Goal: Transaction & Acquisition: Purchase product/service

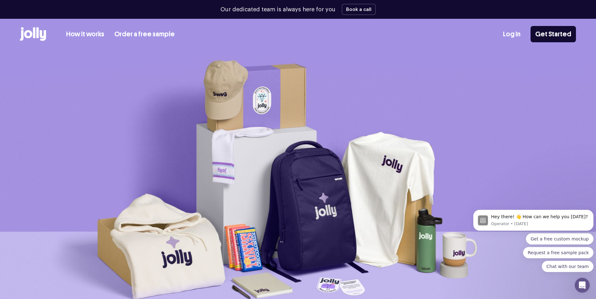
click at [80, 34] on link "How it works" at bounding box center [85, 34] width 38 height 10
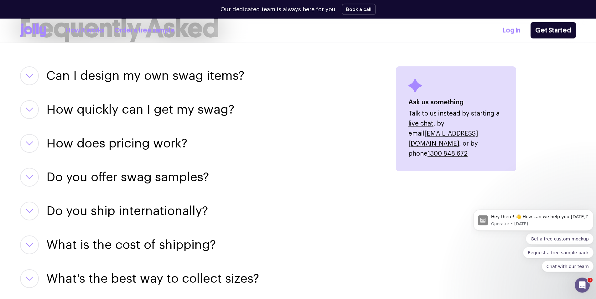
scroll to position [766, 0]
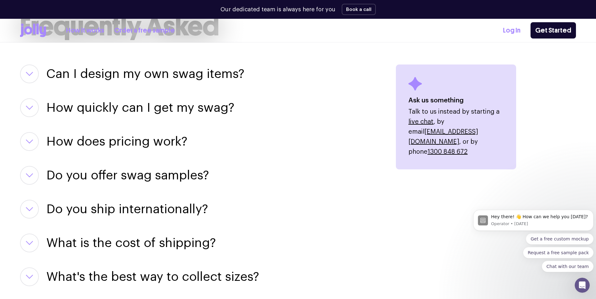
click at [32, 76] on icon "button" at bounding box center [30, 74] width 8 height 4
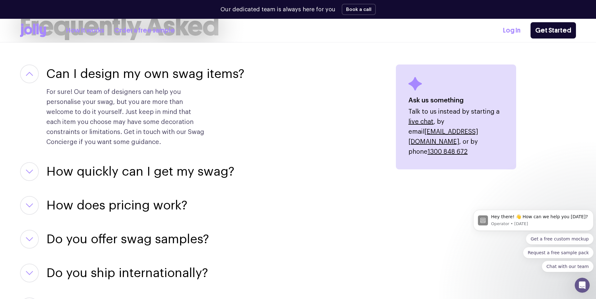
click at [32, 76] on icon "button" at bounding box center [30, 74] width 8 height 4
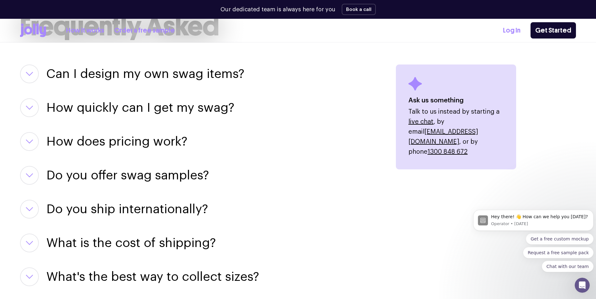
click at [29, 141] on icon "button" at bounding box center [30, 141] width 8 height 4
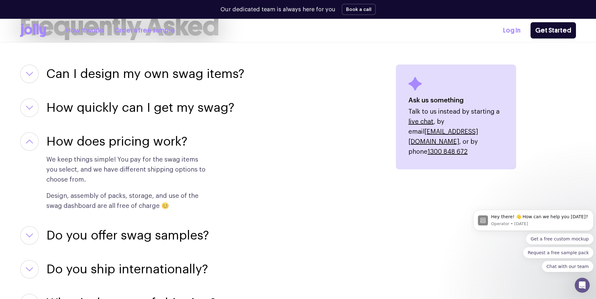
click at [29, 141] on icon "button" at bounding box center [30, 141] width 8 height 4
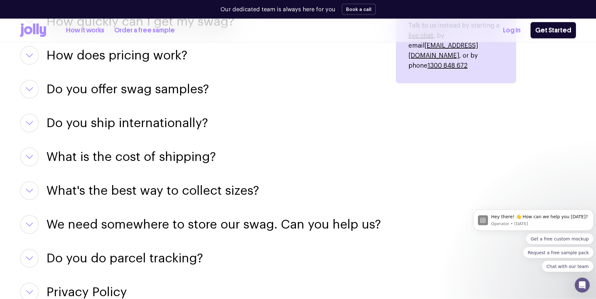
scroll to position [862, 0]
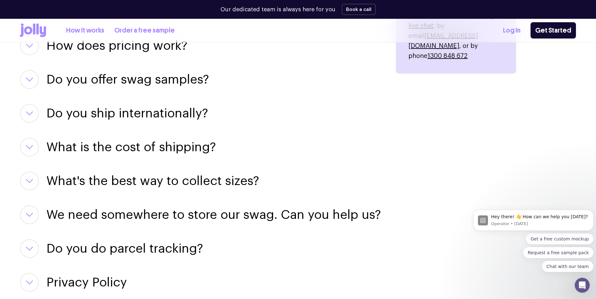
click at [32, 115] on icon "button" at bounding box center [30, 113] width 8 height 4
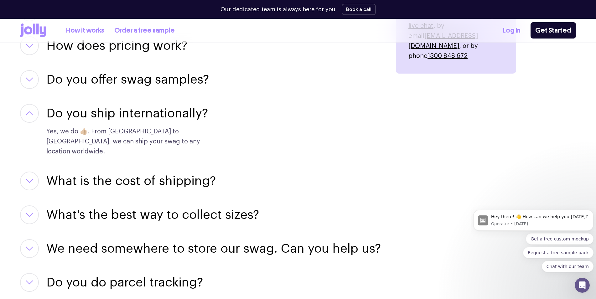
click at [32, 115] on icon "button" at bounding box center [30, 113] width 8 height 4
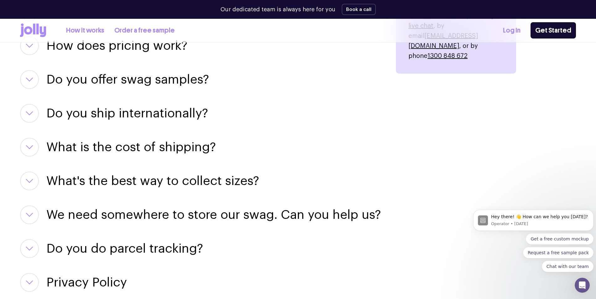
click at [29, 145] on icon "button" at bounding box center [30, 147] width 8 height 4
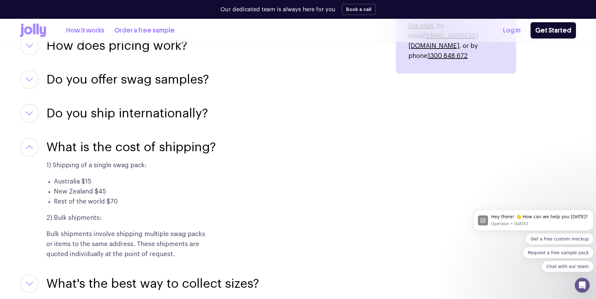
click at [29, 145] on icon "button" at bounding box center [30, 147] width 8 height 4
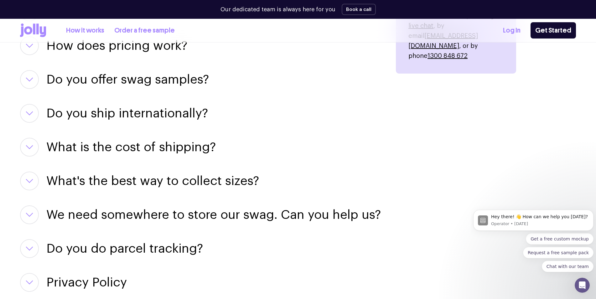
scroll to position [958, 0]
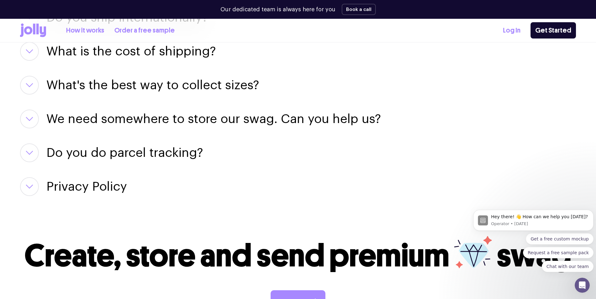
click at [36, 123] on button "button" at bounding box center [29, 119] width 19 height 19
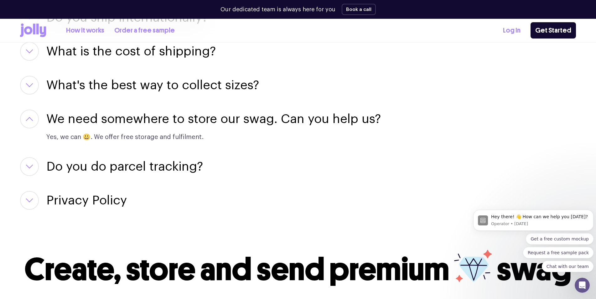
click at [36, 123] on button "button" at bounding box center [29, 119] width 19 height 19
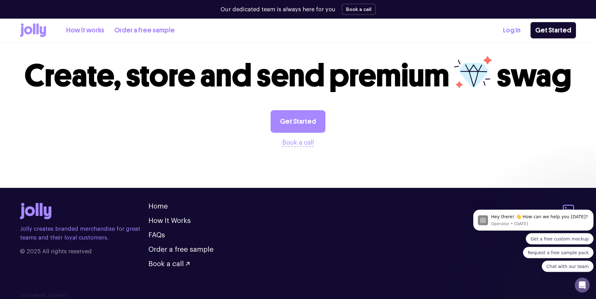
scroll to position [1143, 0]
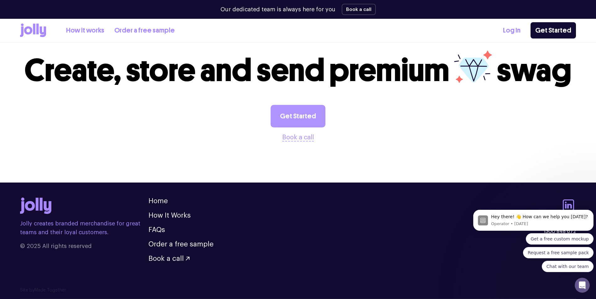
click at [289, 110] on link "Get Started" at bounding box center [297, 116] width 55 height 23
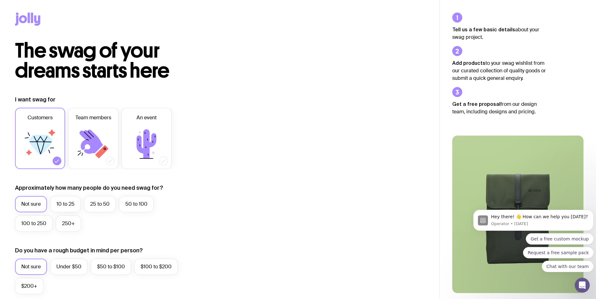
click at [33, 22] on icon at bounding box center [27, 19] width 25 height 13
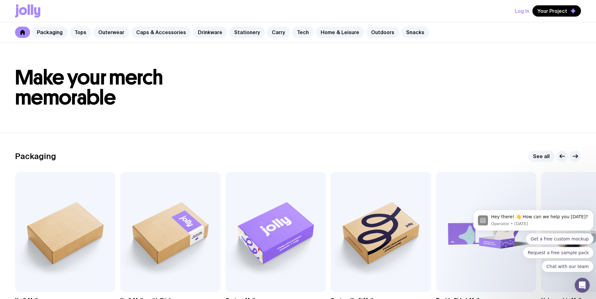
click at [82, 34] on link "Tops" at bounding box center [80, 32] width 22 height 11
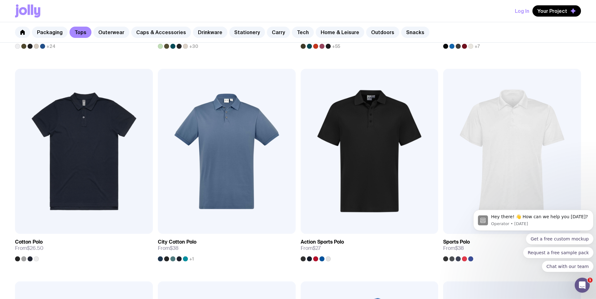
scroll to position [415, 0]
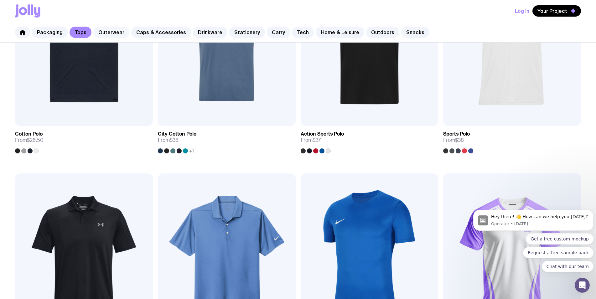
click at [104, 34] on link "Outerwear" at bounding box center [111, 32] width 36 height 11
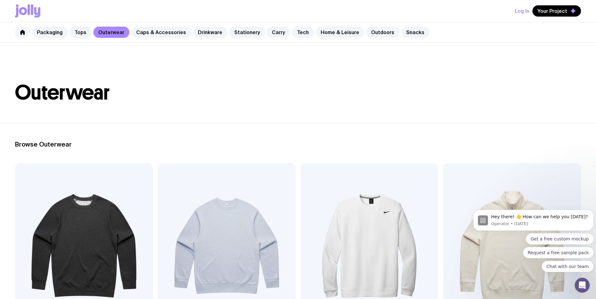
click at [47, 208] on img at bounding box center [84, 245] width 138 height 165
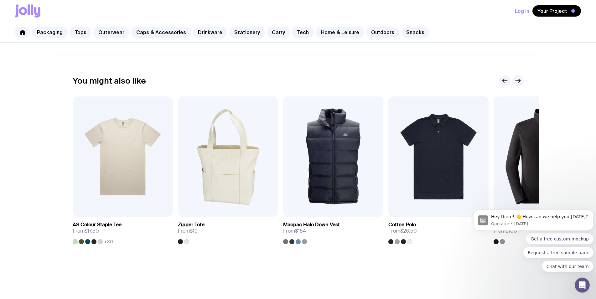
scroll to position [376, 0]
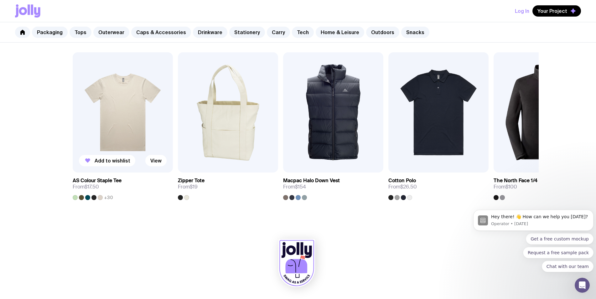
click at [83, 141] on img at bounding box center [123, 112] width 100 height 120
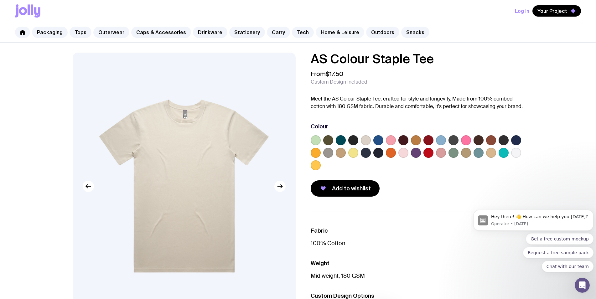
click at [321, 35] on link "Home & Leisure" at bounding box center [340, 32] width 49 height 11
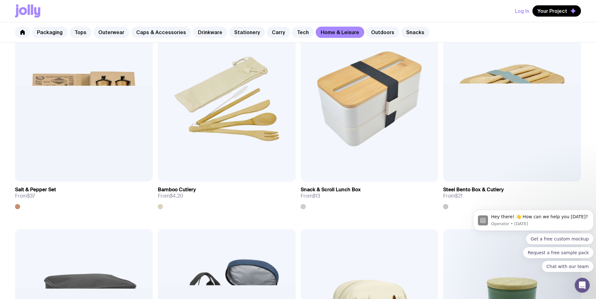
scroll to position [885, 0]
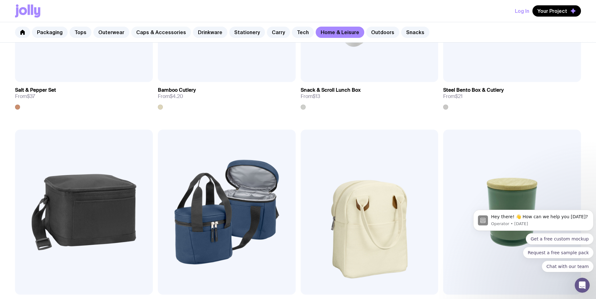
click at [165, 34] on link "Caps & Accessories" at bounding box center [161, 32] width 60 height 11
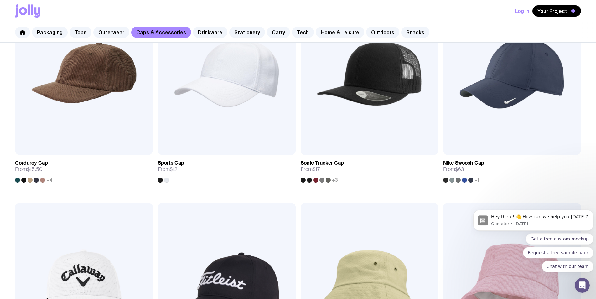
scroll to position [351, 0]
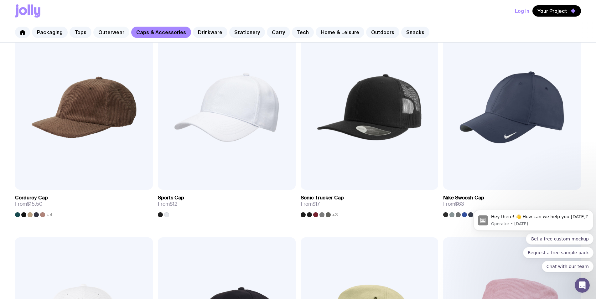
click at [111, 33] on link "Outerwear" at bounding box center [111, 32] width 36 height 11
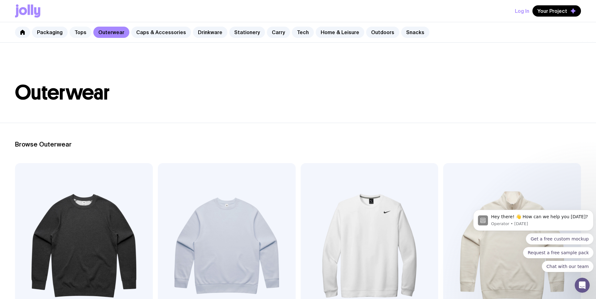
click at [80, 32] on link "Tops" at bounding box center [80, 32] width 22 height 11
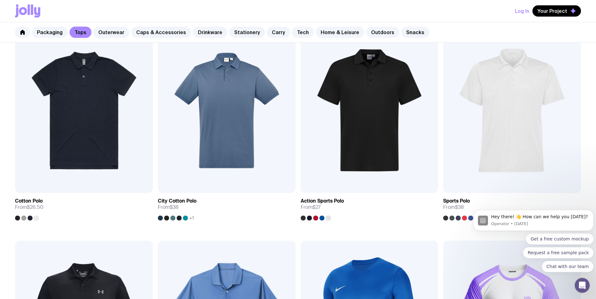
scroll to position [415, 0]
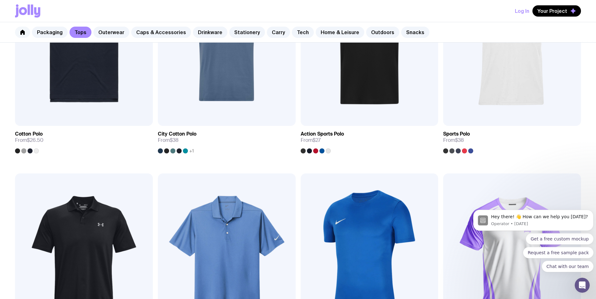
click at [25, 31] on link at bounding box center [22, 32] width 15 height 11
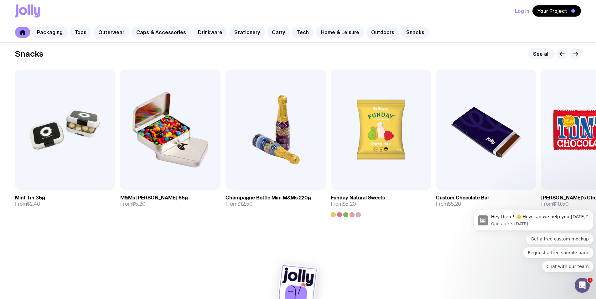
scroll to position [2146, 0]
